Goal: Transaction & Acquisition: Download file/media

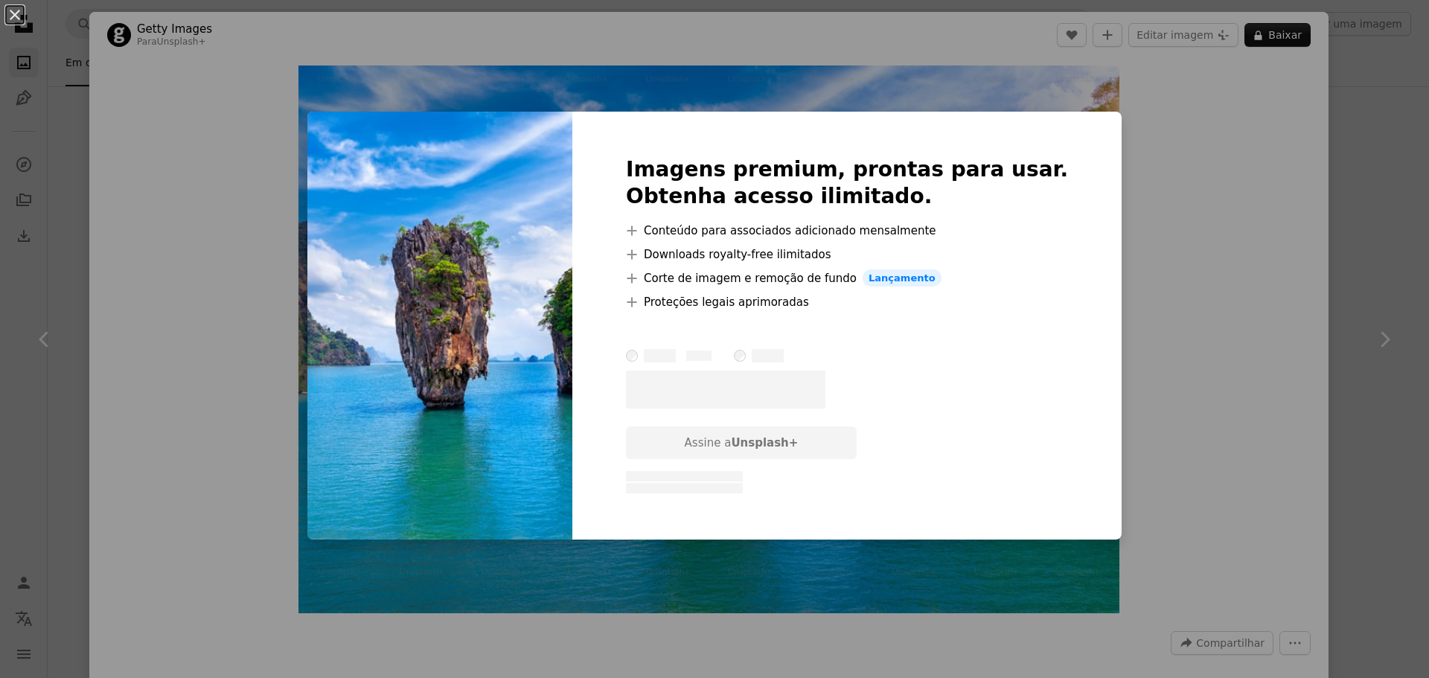
scroll to position [1935, 0]
